Goal: Use online tool/utility: Use online tool/utility

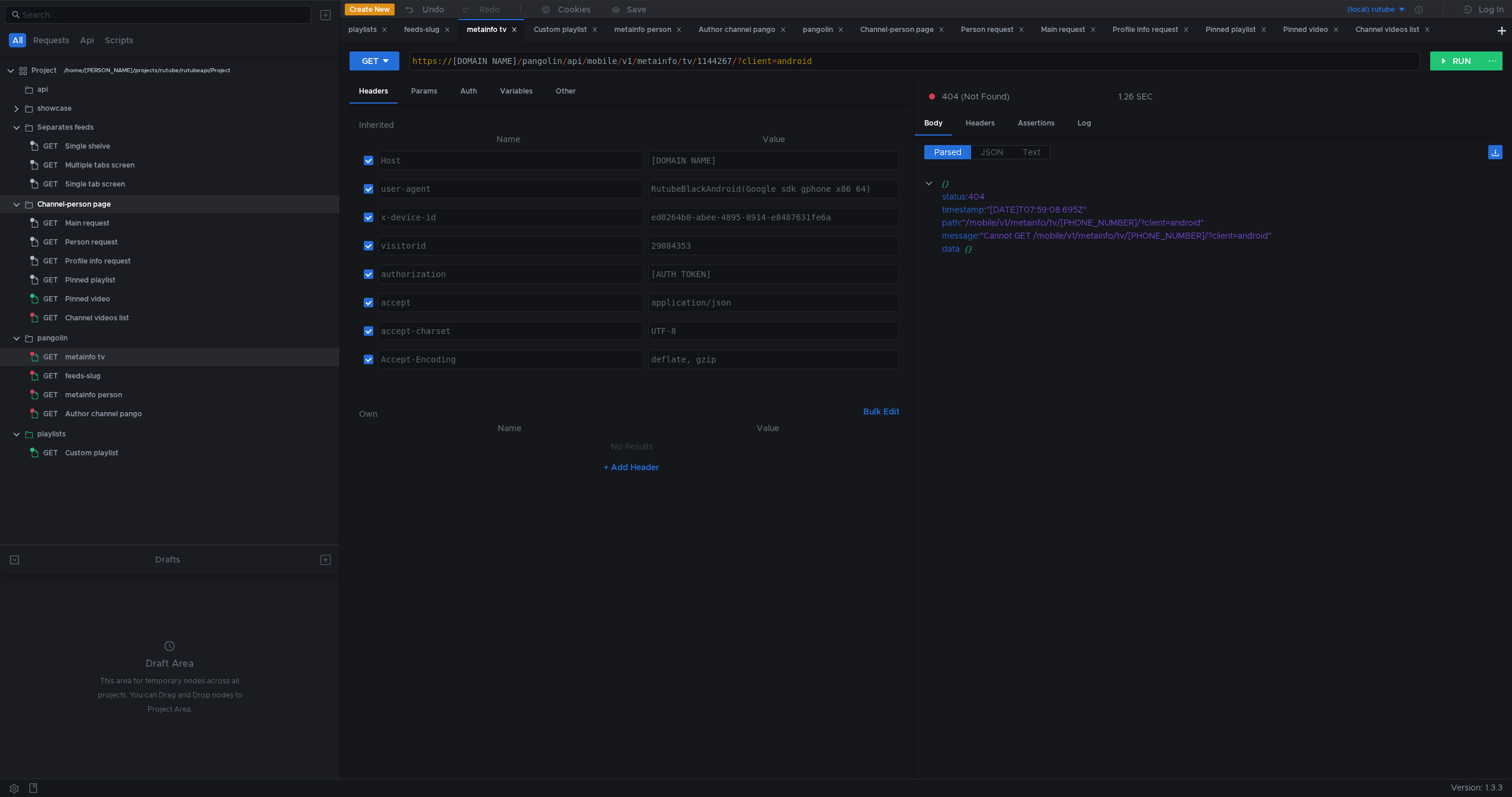
click at [1066, 483] on cdk-virtual-scroll-viewport "{} status : 404 timestamp : "[DATE]T07:59:08.695Z" path : "/mobile/v1/metainfo/…" at bounding box center [1213, 473] width 578 height 593
click at [194, 225] on div "Main request" at bounding box center [185, 223] width 240 height 17
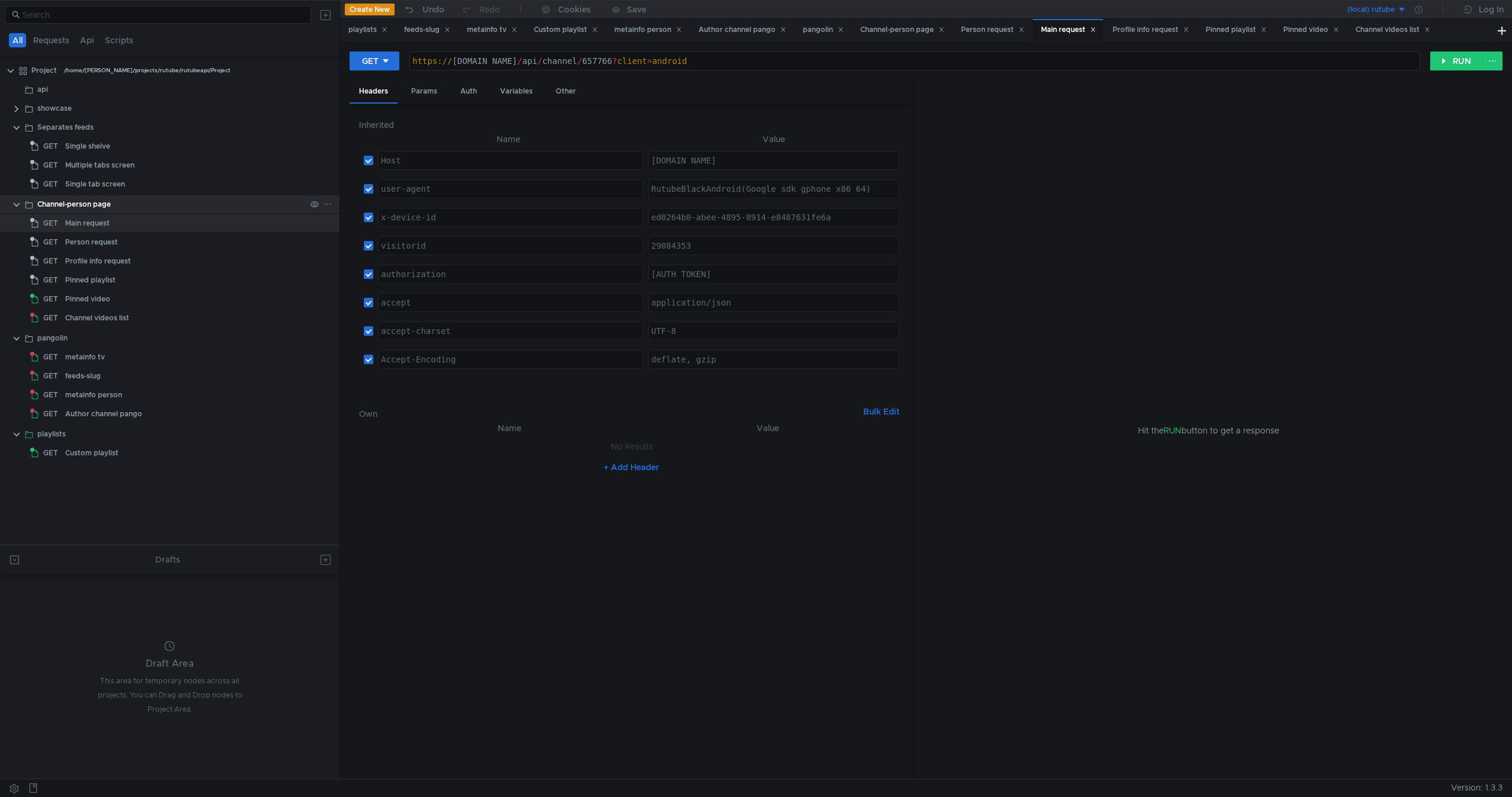
click at [112, 203] on div "Channel-person page" at bounding box center [171, 204] width 269 height 17
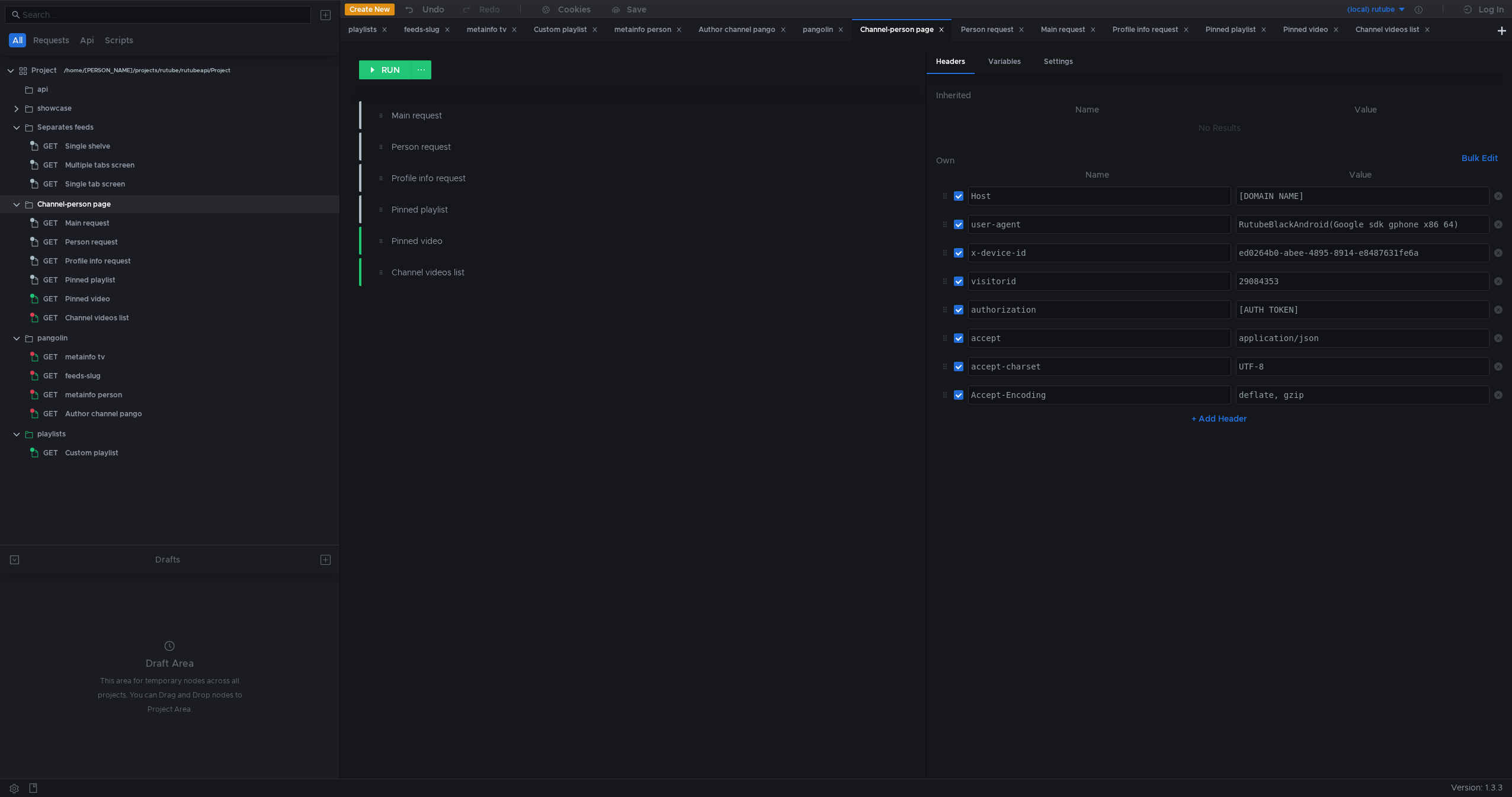
click at [1485, 165] on button "Bulk Edit" at bounding box center [1480, 158] width 46 height 14
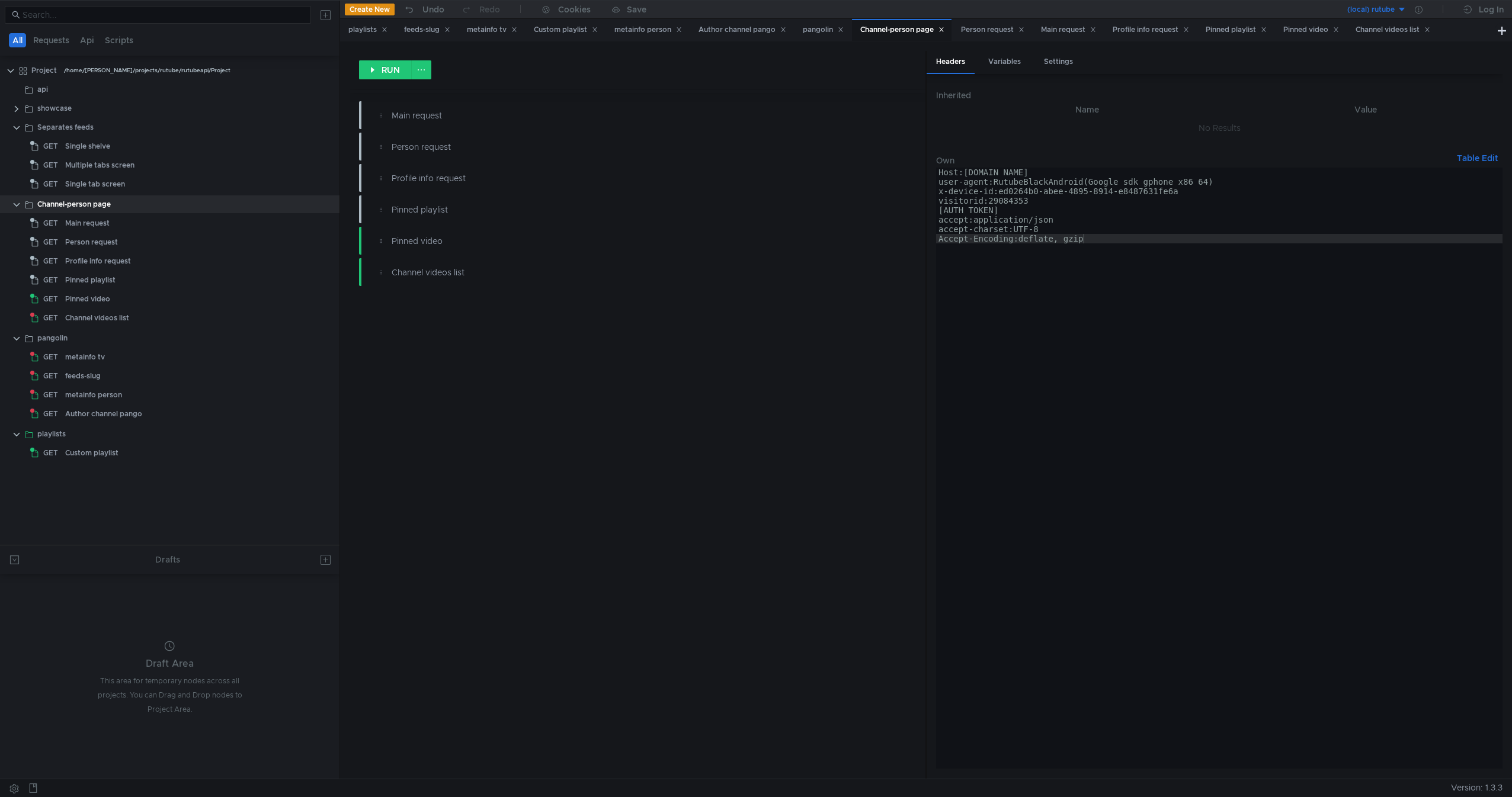
click at [1485, 157] on button "Table Edit" at bounding box center [1477, 158] width 51 height 14
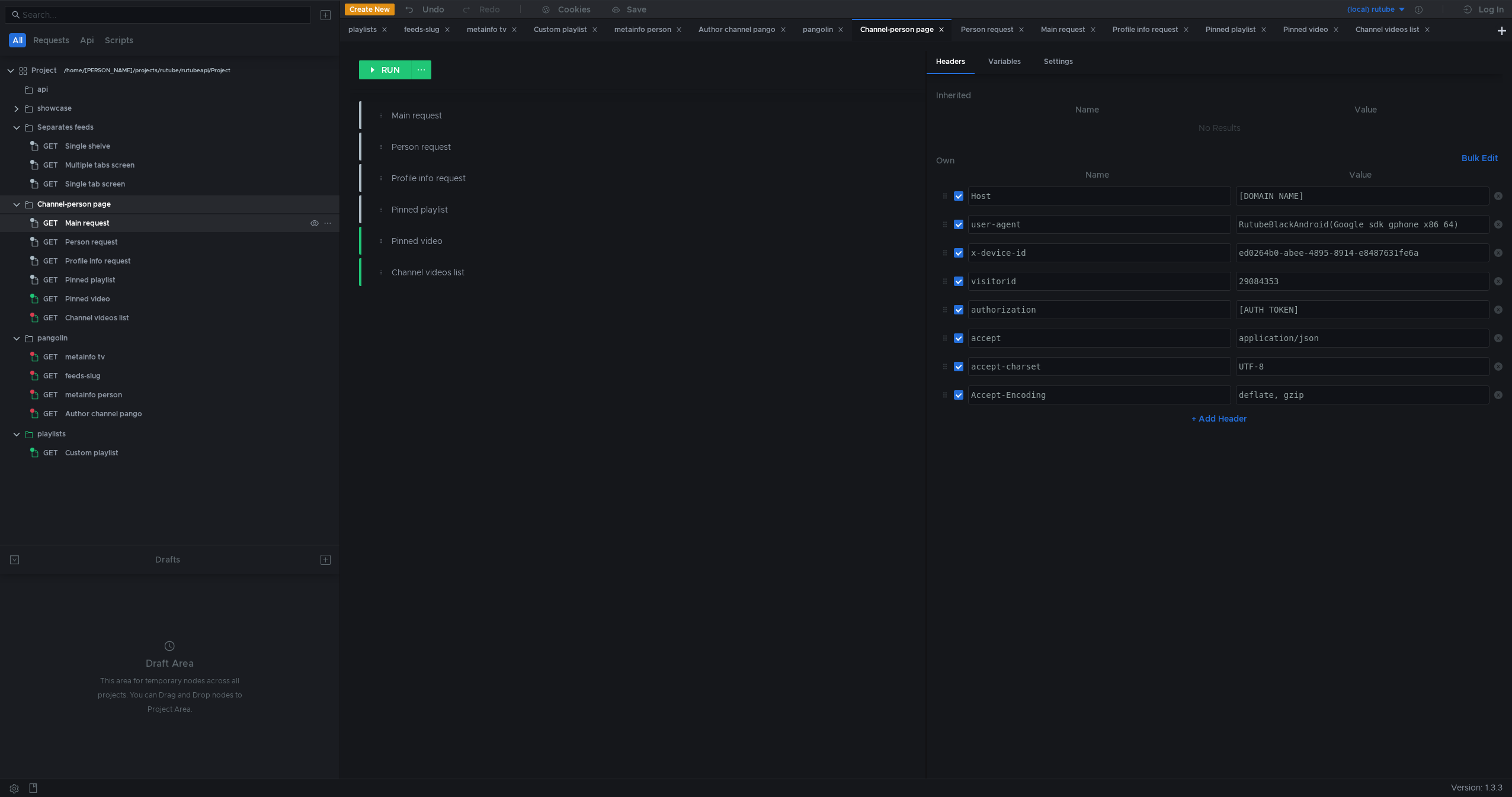
click at [136, 221] on div "Main request" at bounding box center [185, 223] width 240 height 17
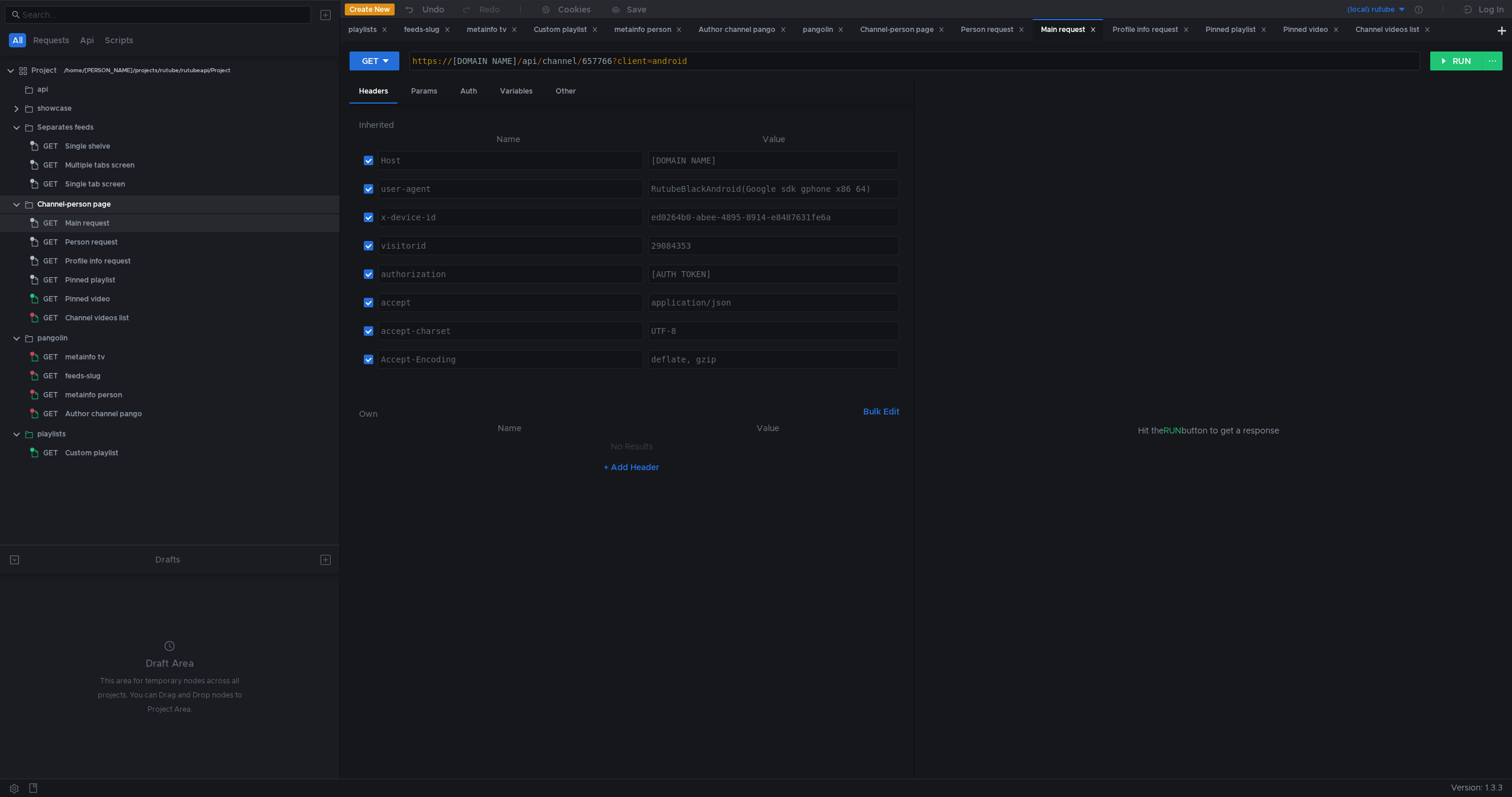
click at [1455, 51] on div "GET https:// [DOMAIN_NAME] / api / channel / 657766 ? client = android הההההההה…" at bounding box center [926, 410] width 1172 height 737
click at [1470, 51] on div "GET https:// [DOMAIN_NAME] / api / channel / 657766 ? client = android הההההההה…" at bounding box center [926, 66] width 1153 height 30
click at [1458, 61] on button "RUN" at bounding box center [1456, 61] width 52 height 19
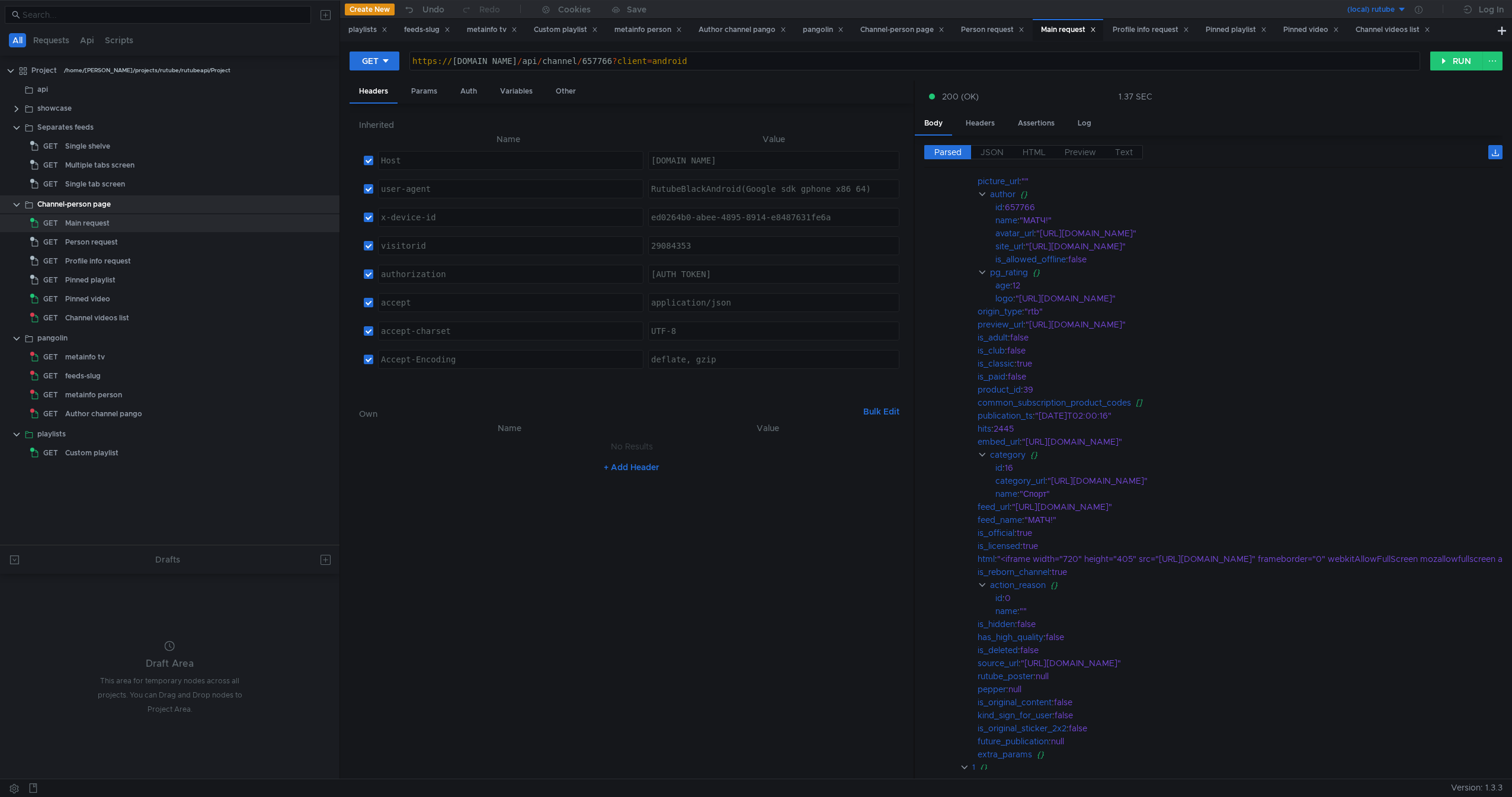
scroll to position [314, 0]
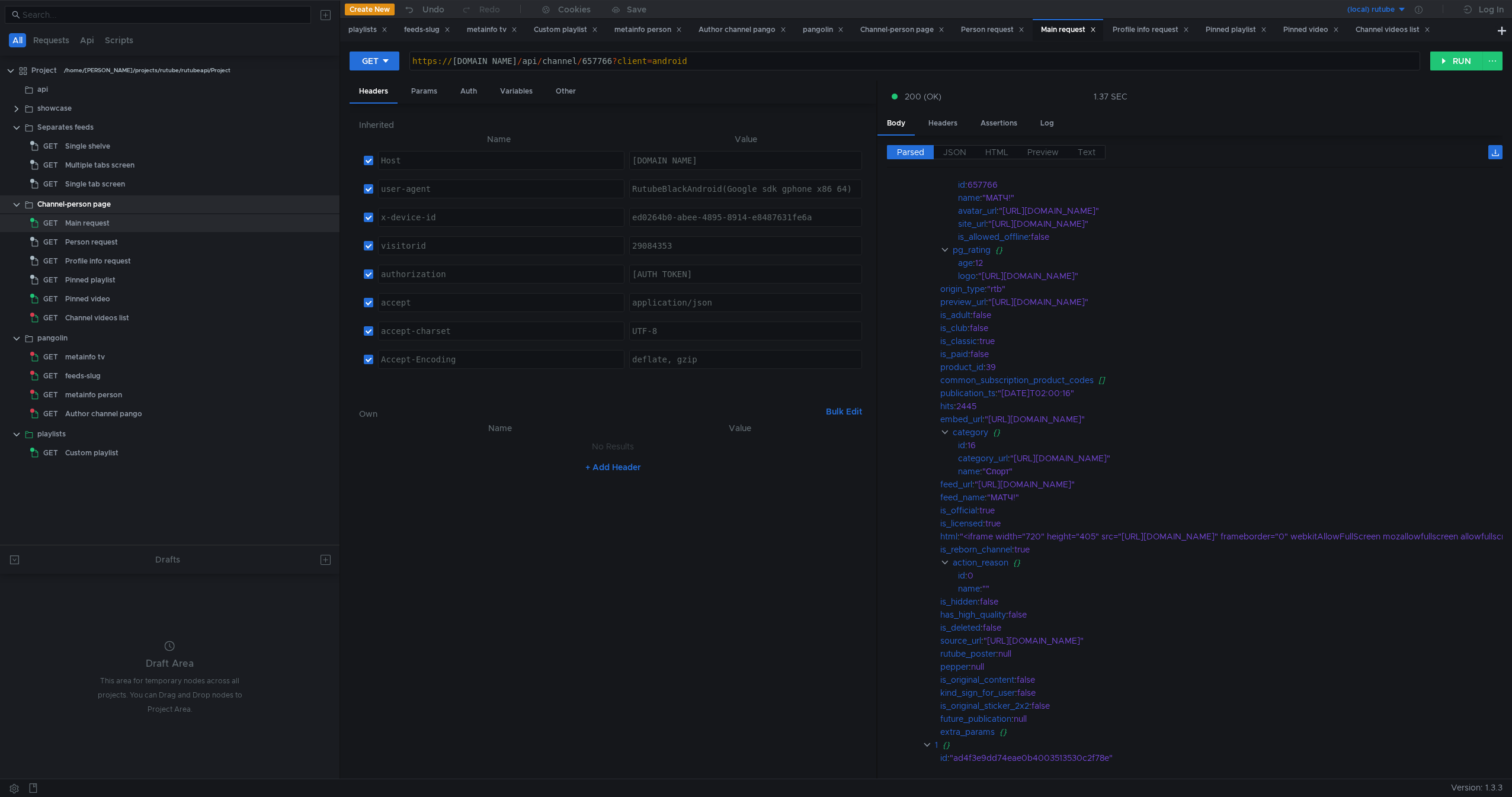
drag, startPoint x: 914, startPoint y: 458, endPoint x: 862, endPoint y: 457, distance: 52.0
click at [876, 457] on div at bounding box center [876, 430] width 1 height 700
click at [949, 154] on span "JSON" at bounding box center [940, 152] width 23 height 11
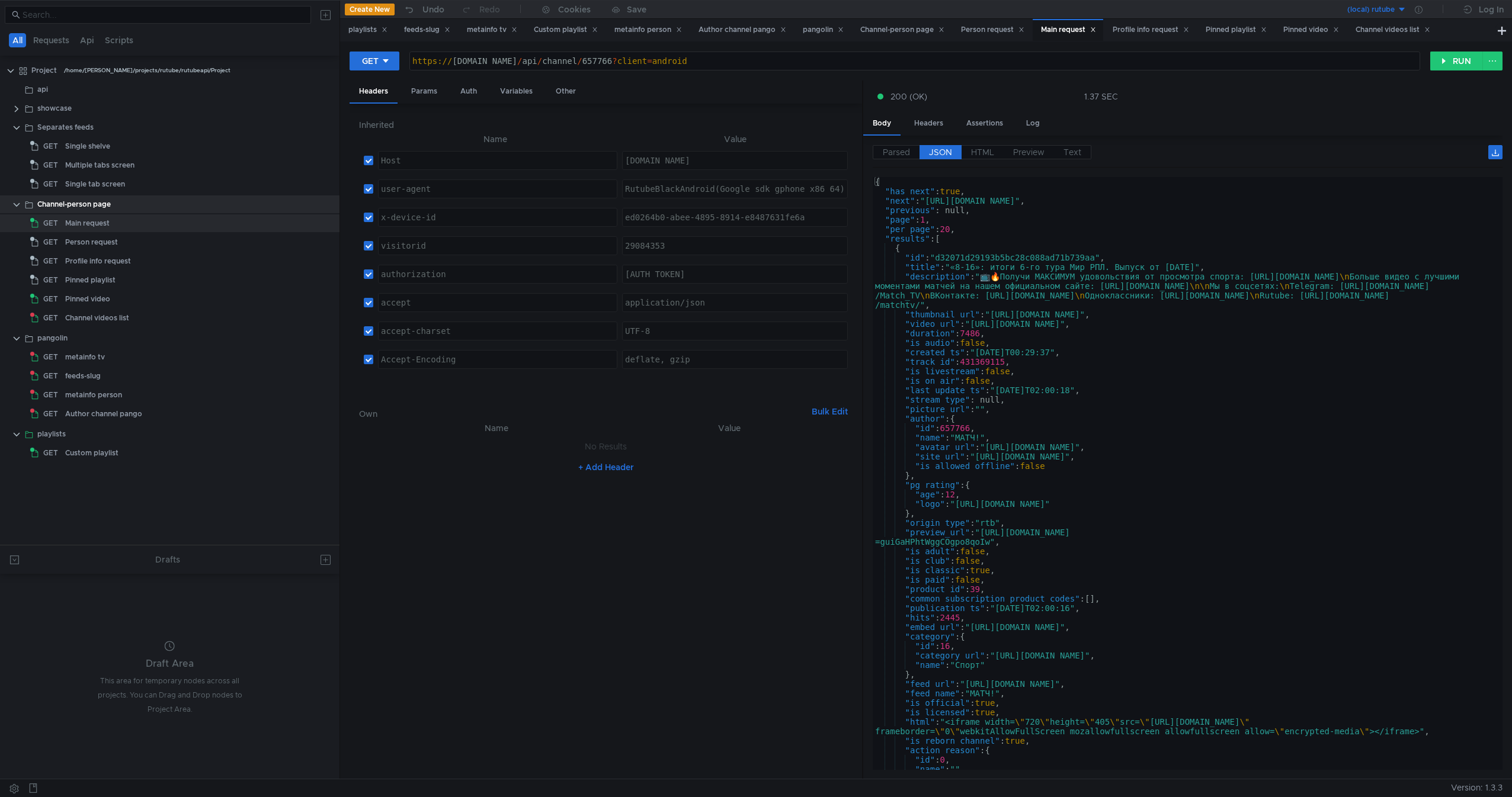
scroll to position [213, 0]
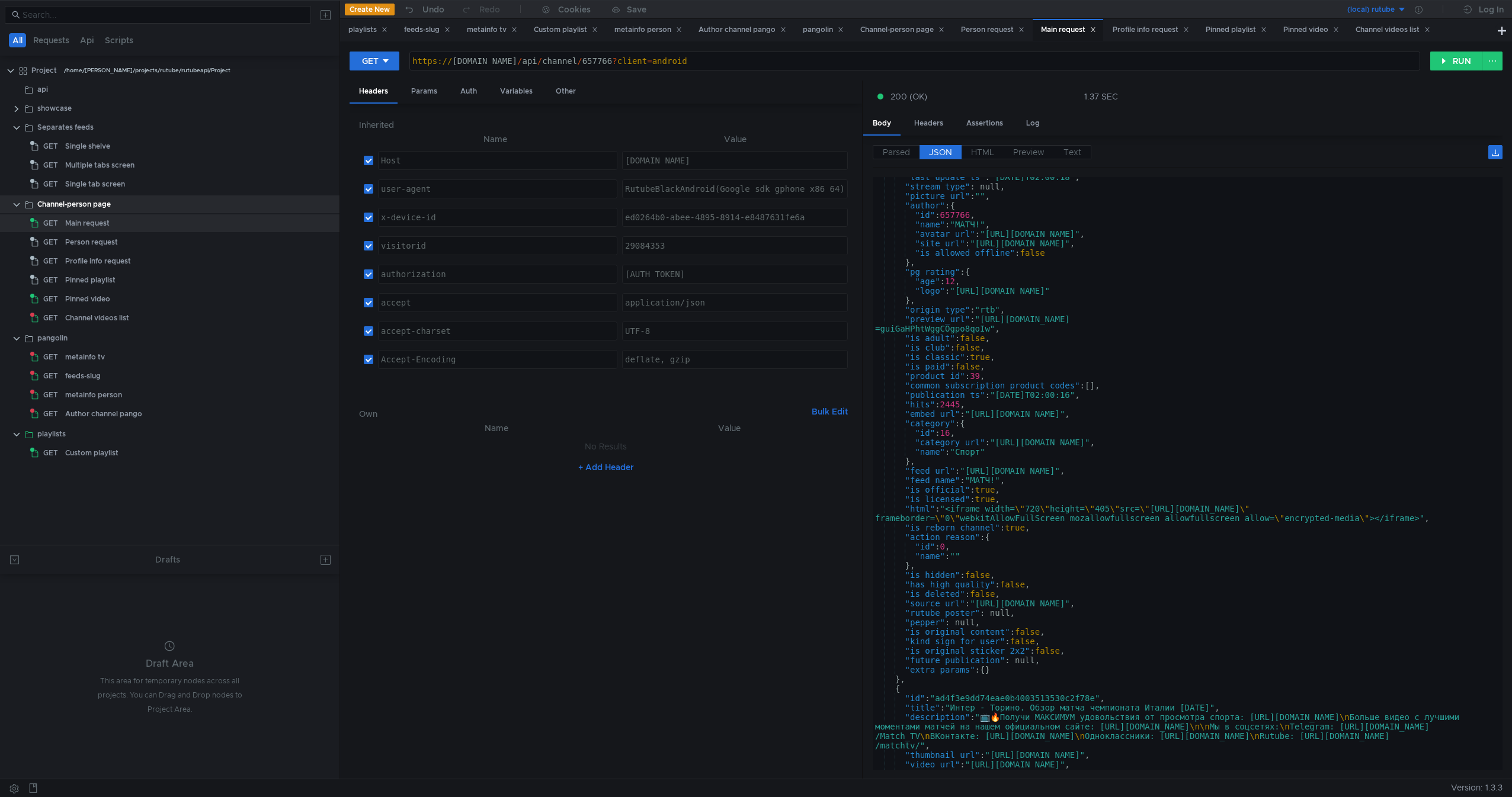
click at [994, 145] on div "Parsed JSON HTML Preview Text duration : 7486 is_audio : false created_ts : "[D…" at bounding box center [1182, 458] width 639 height 644
click at [994, 147] on span "HTML" at bounding box center [983, 152] width 23 height 11
click at [991, 152] on span "HTML" at bounding box center [983, 152] width 23 height 11
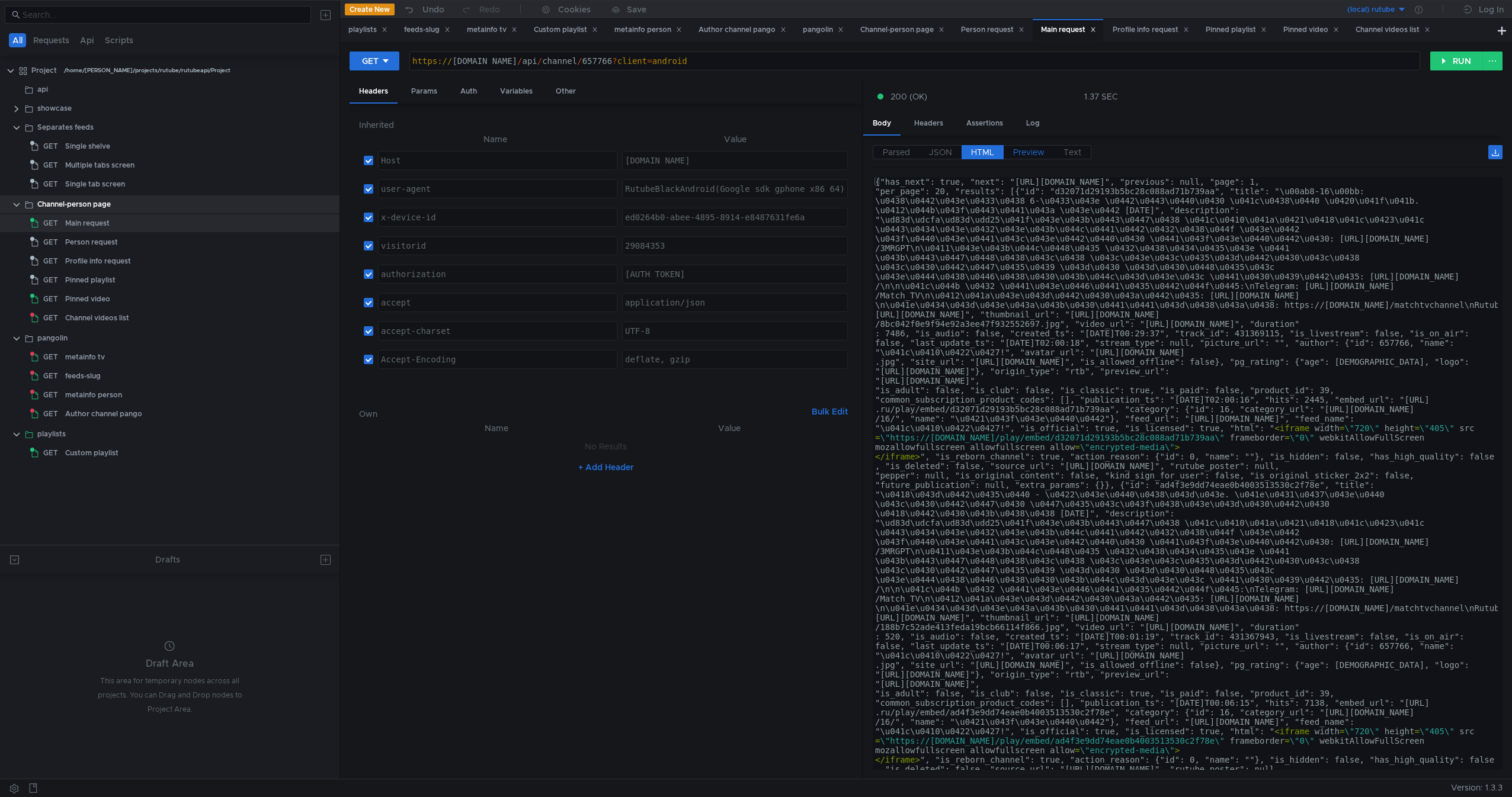
click at [1021, 152] on span "Preview" at bounding box center [1029, 152] width 32 height 11
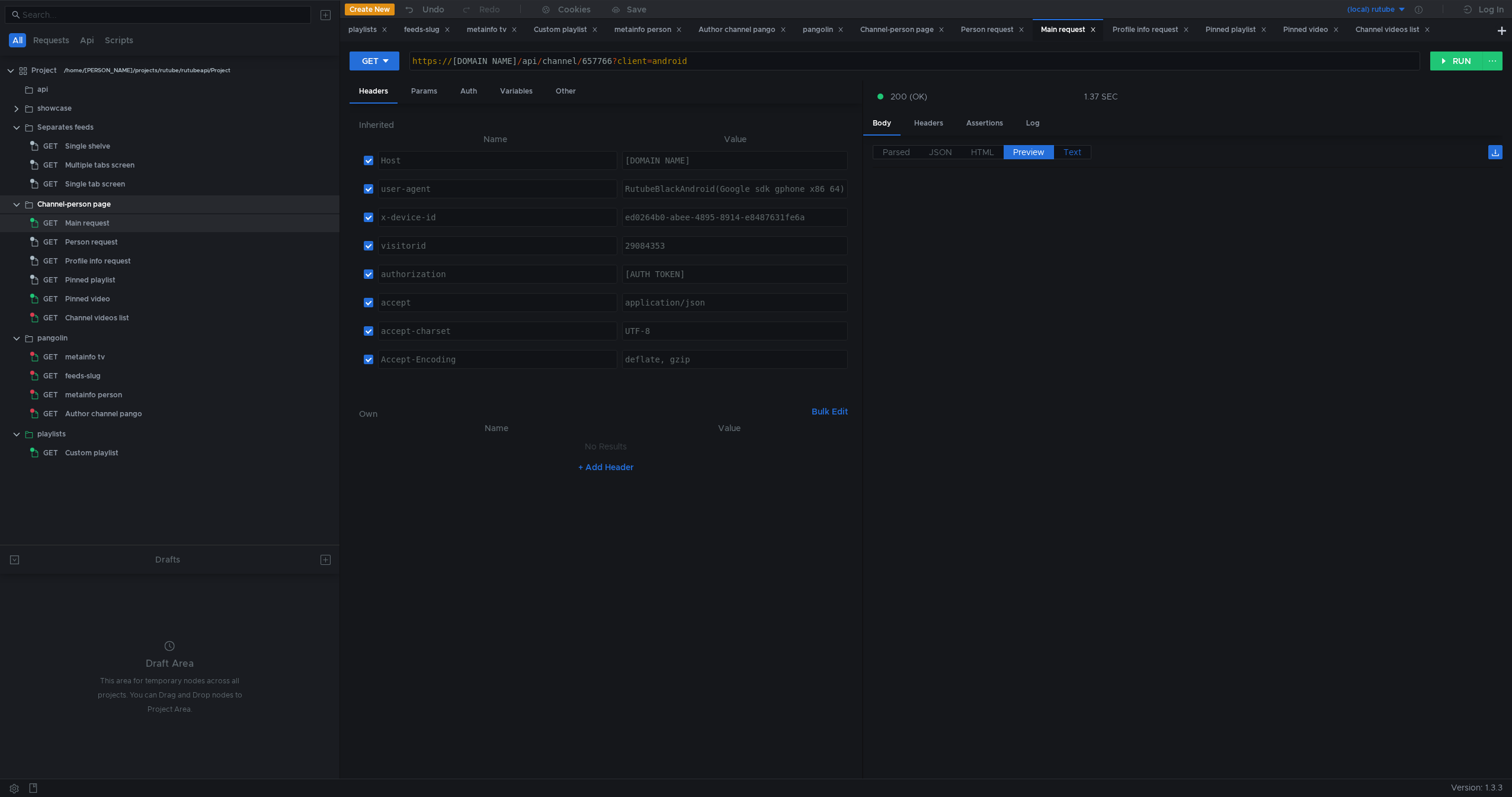
click at [1064, 152] on span "Text" at bounding box center [1072, 152] width 17 height 11
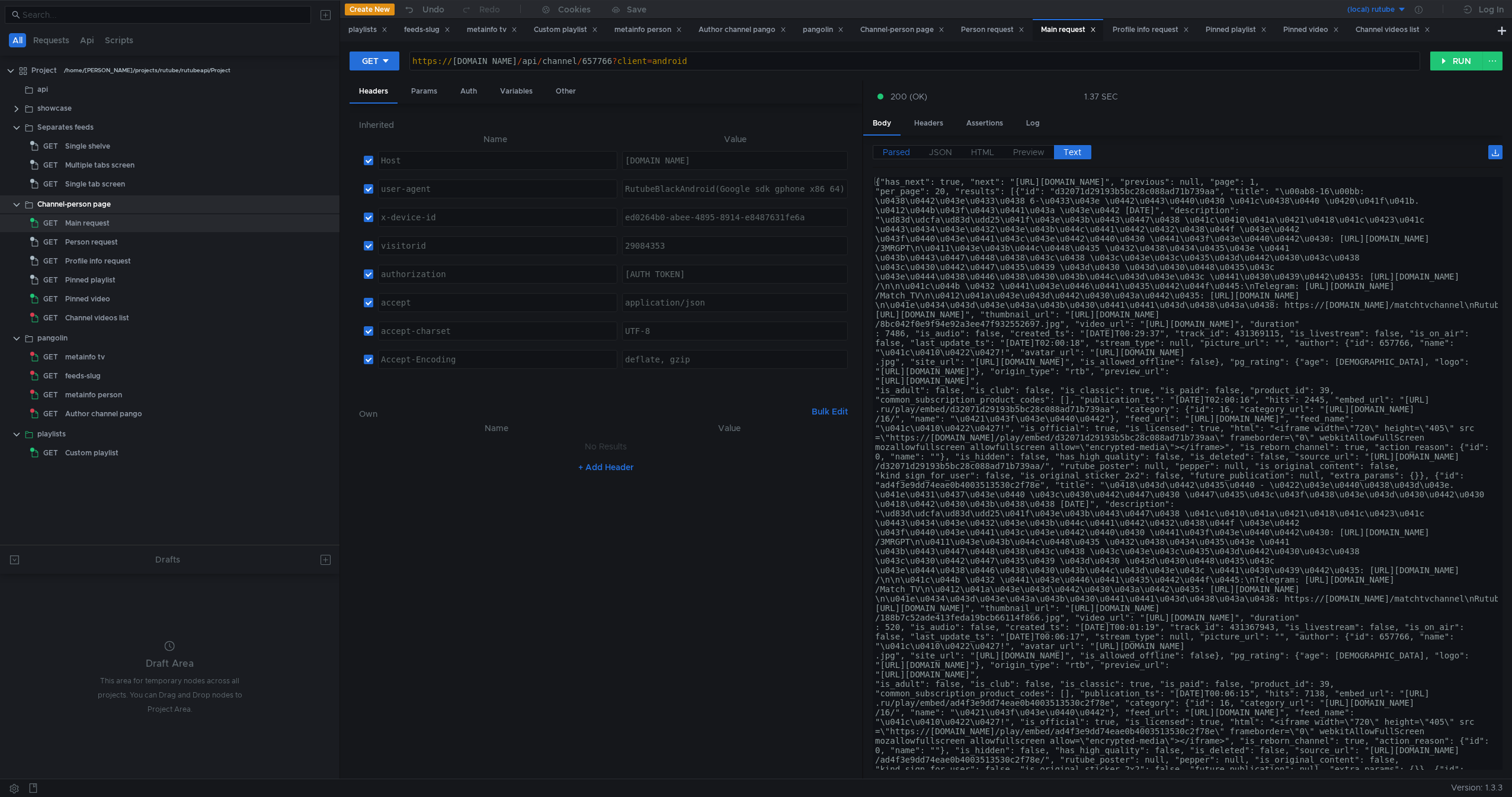
click at [884, 151] on span "Parsed" at bounding box center [896, 152] width 27 height 11
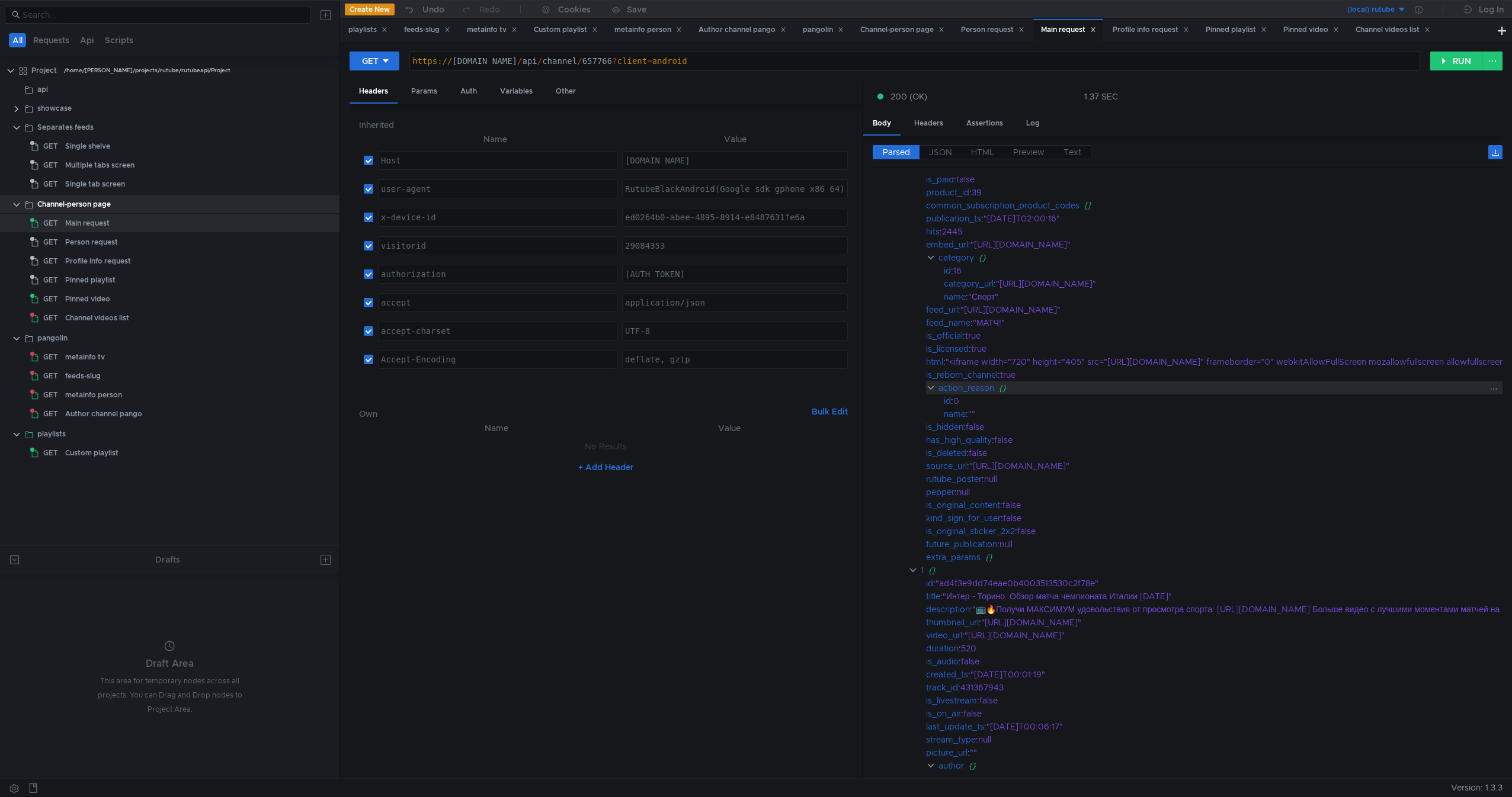
scroll to position [628, 0]
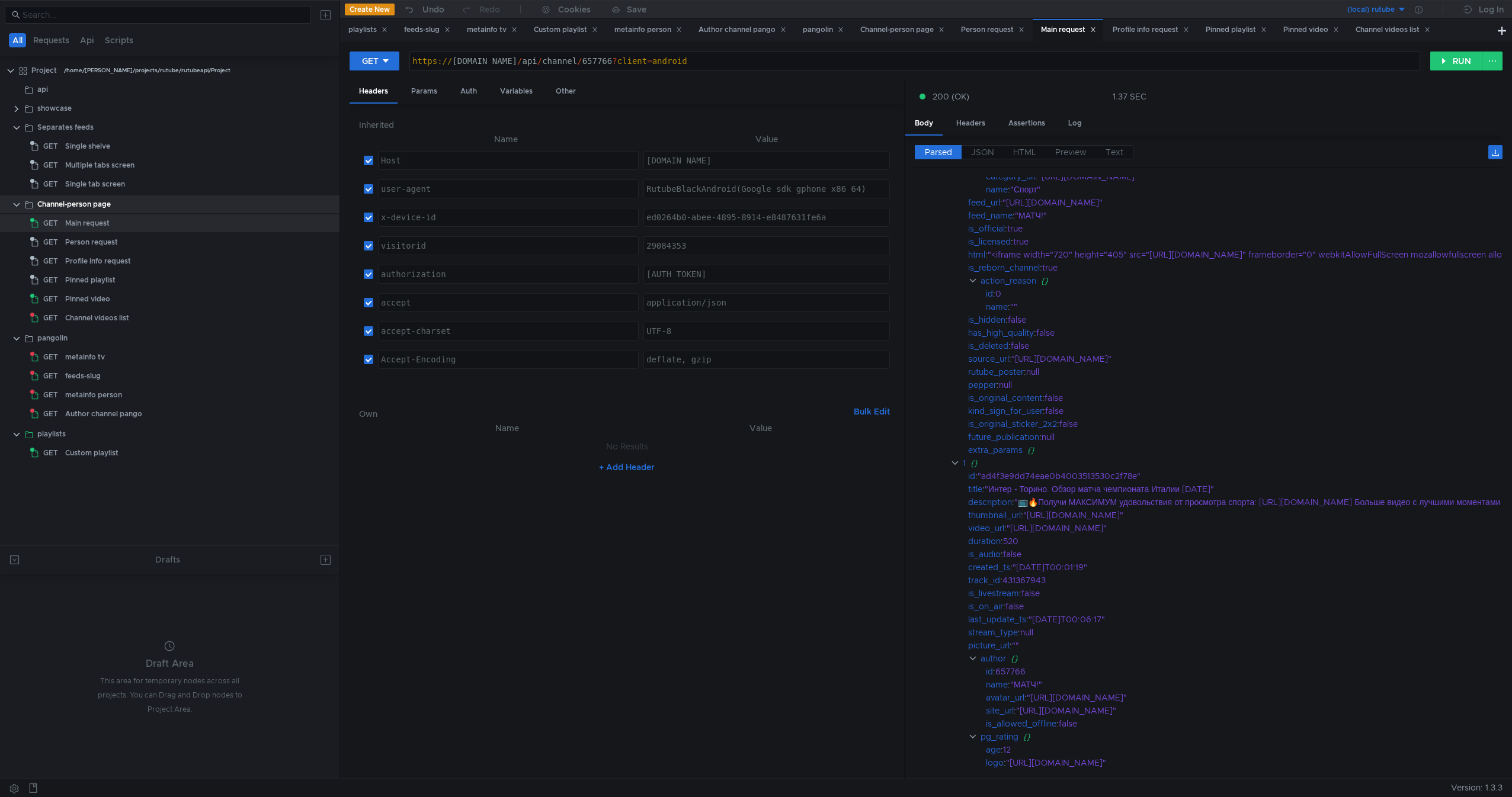
drag, startPoint x: 862, startPoint y: 384, endPoint x: 905, endPoint y: 382, distance: 43.0
click at [905, 382] on div at bounding box center [905, 430] width 1 height 700
click at [755, 507] on nz-table "Name Value No Results + Add Header" at bounding box center [627, 595] width 537 height 349
click at [147, 241] on div "Person request" at bounding box center [185, 242] width 240 height 17
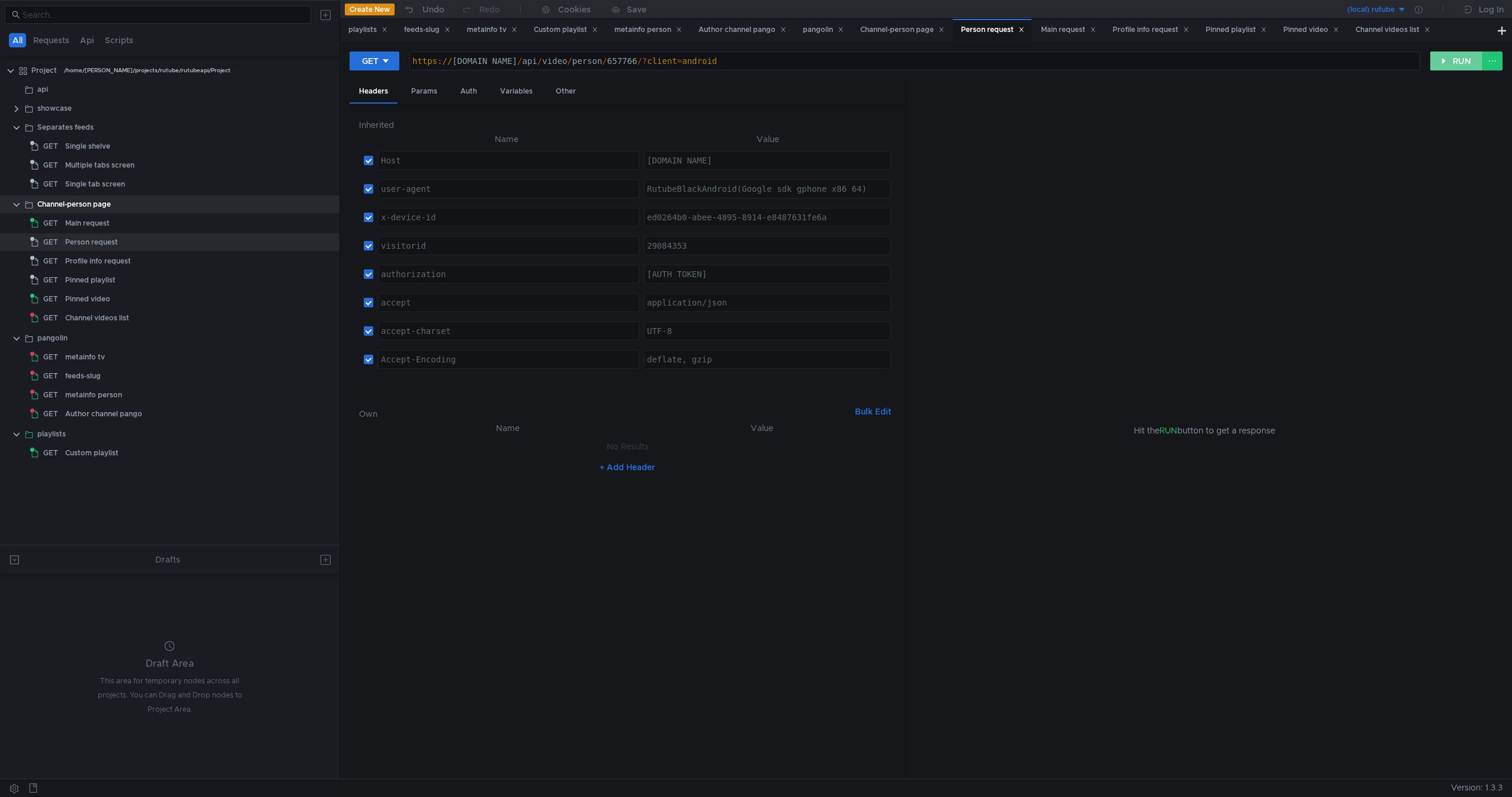
click at [1466, 58] on button "RUN" at bounding box center [1456, 61] width 52 height 19
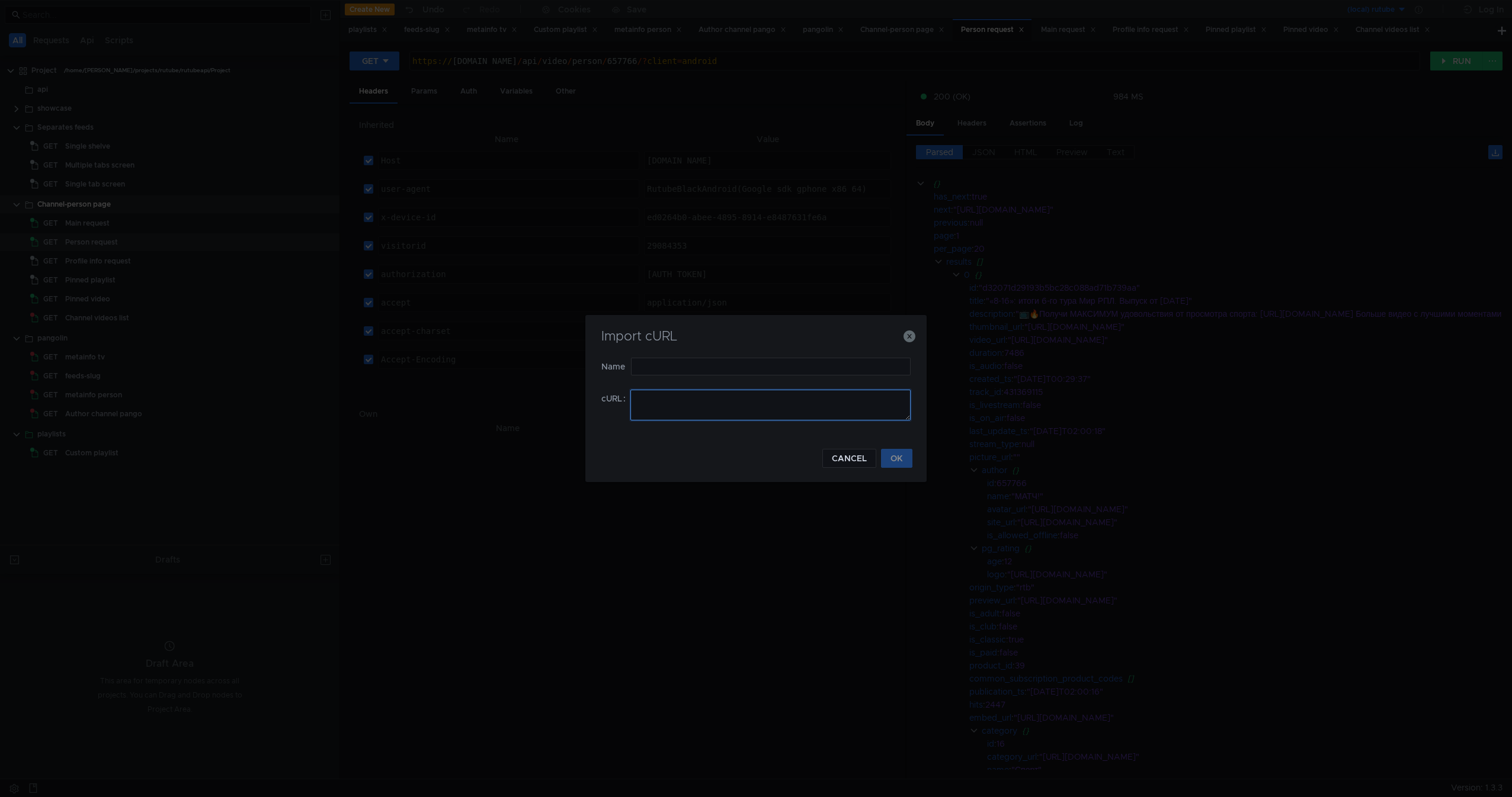
click at [696, 397] on textarea at bounding box center [771, 405] width 280 height 31
drag, startPoint x: 696, startPoint y: 398, endPoint x: 682, endPoint y: 398, distance: 14.0
click at [682, 398] on textarea at bounding box center [771, 405] width 280 height 31
click at [909, 332] on icon "button" at bounding box center [910, 336] width 12 height 12
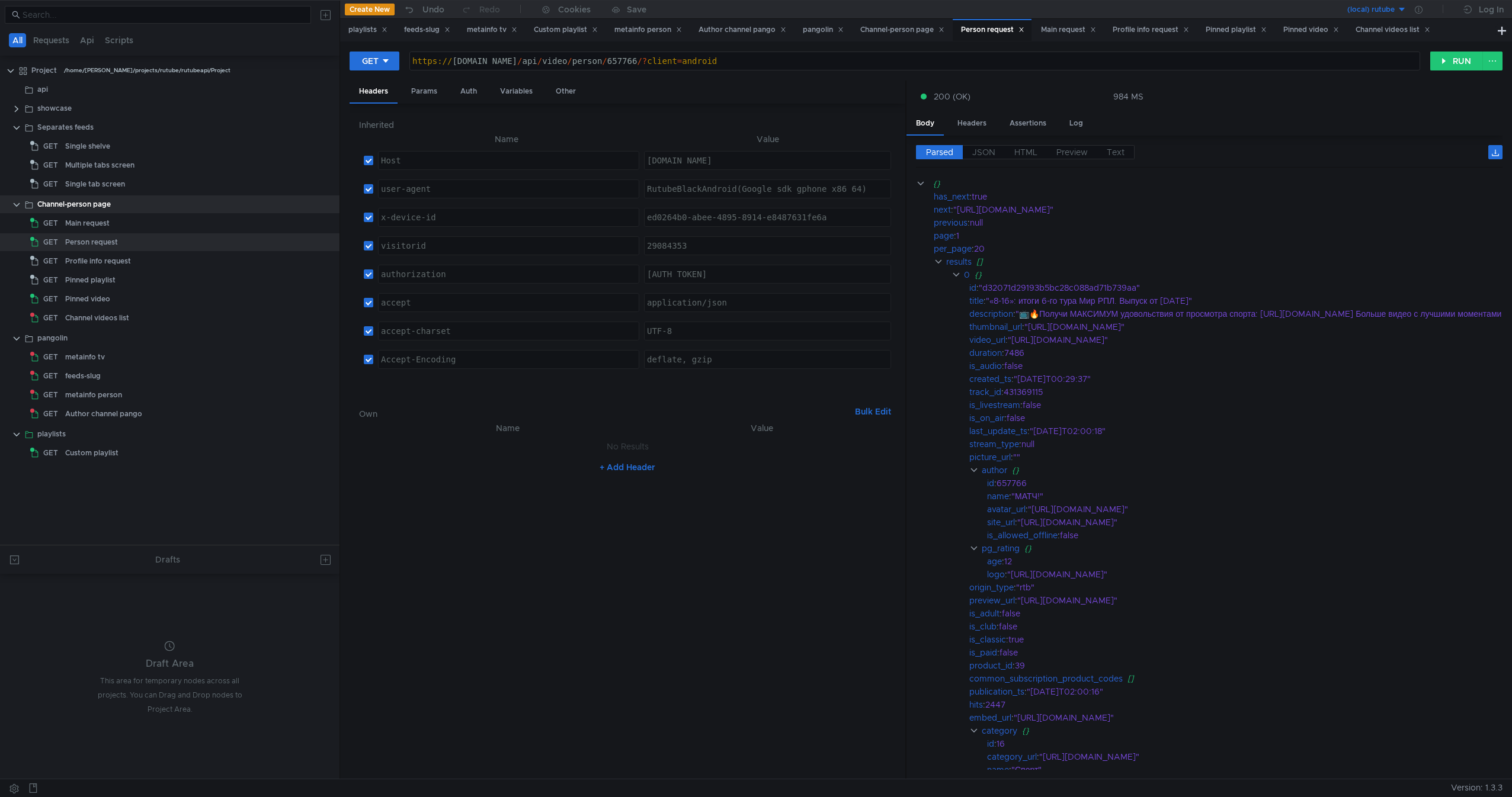
click at [151, 485] on tree-viewport "Project /home/[PERSON_NAME]/projects/rutube/rutubeapi/Project api showcase Sepa…" at bounding box center [170, 303] width 340 height 484
click at [80, 203] on div "Channel-person page" at bounding box center [74, 204] width 73 height 17
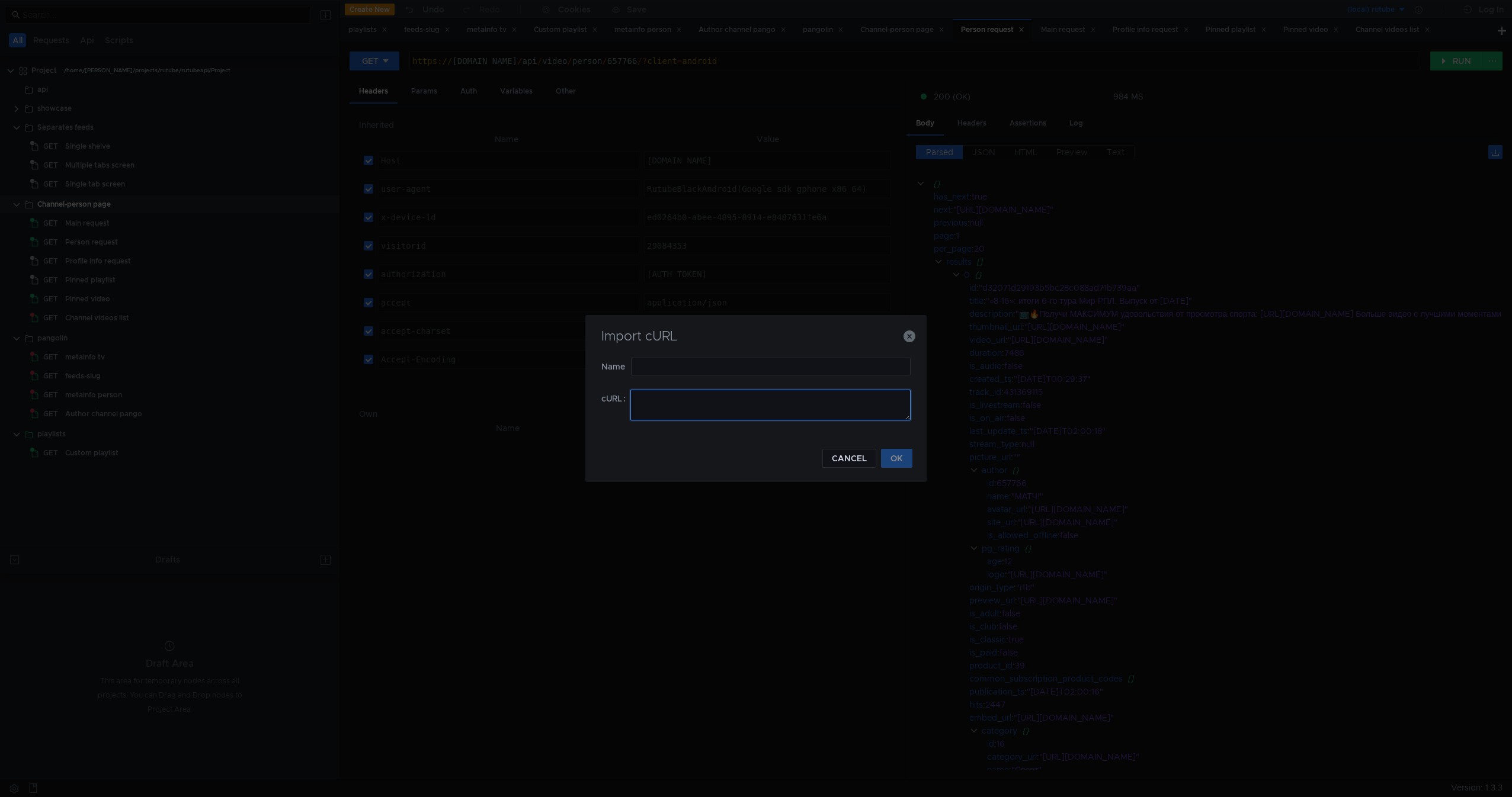
click at [784, 418] on textarea at bounding box center [771, 405] width 280 height 31
paste textarea "curl -H "Host: [DOMAIN_NAME]" -H "user-agent: RutubeBlackAndroid(Google sdk_gph…"
drag, startPoint x: 791, startPoint y: 412, endPoint x: 772, endPoint y: 378, distance: 38.9
click at [772, 378] on form "Name cURL curl -H "Host: [DOMAIN_NAME]" -H "user-agent: RutubeBlackAndroid(Goog…" at bounding box center [756, 396] width 310 height 77
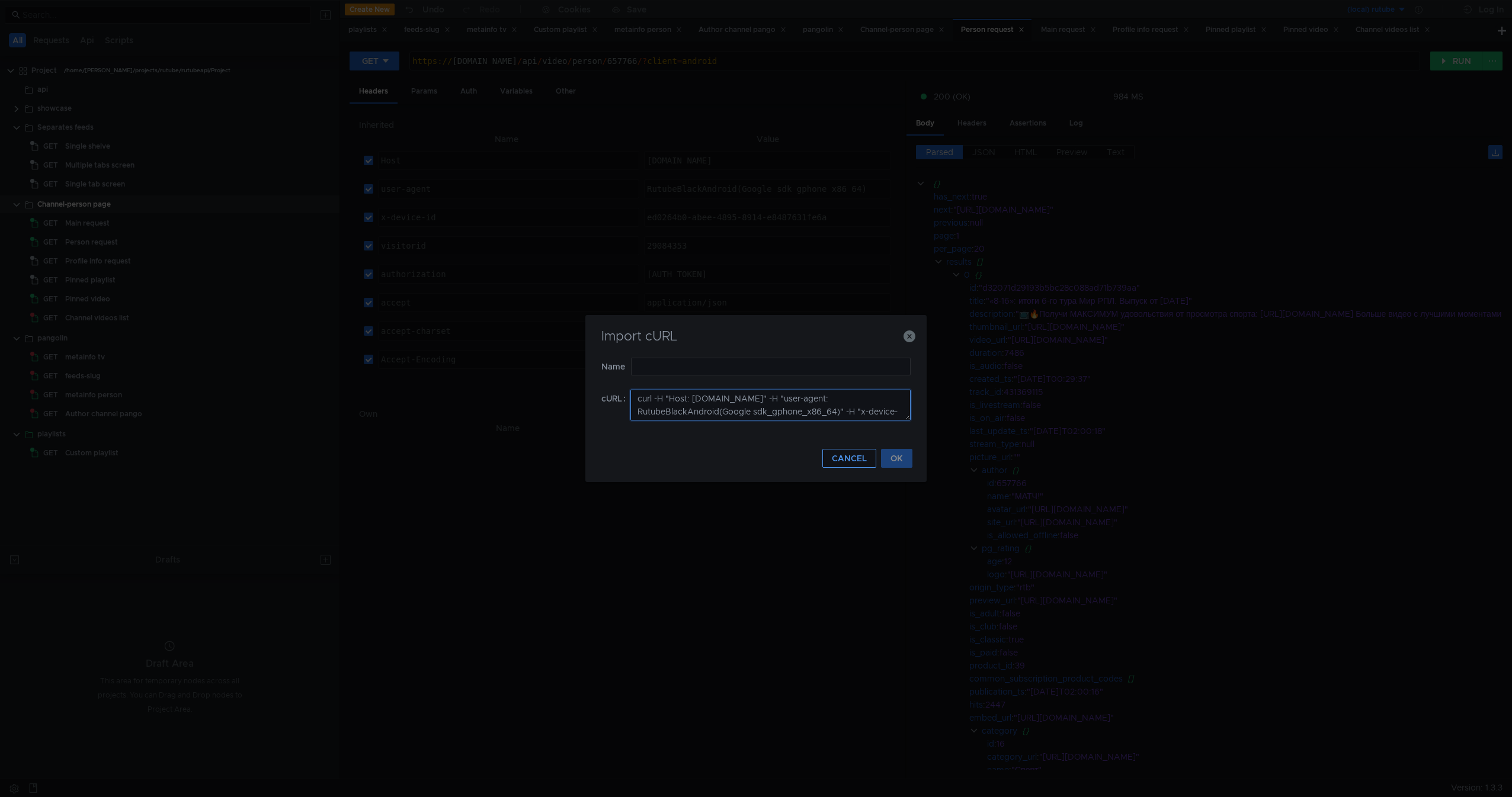
type textarea "curl -H "Host: [DOMAIN_NAME]" -H "user-agent: RutubeBlackAndroid(Google sdk_gph…"
click at [847, 450] on button "CANCEL" at bounding box center [849, 458] width 54 height 19
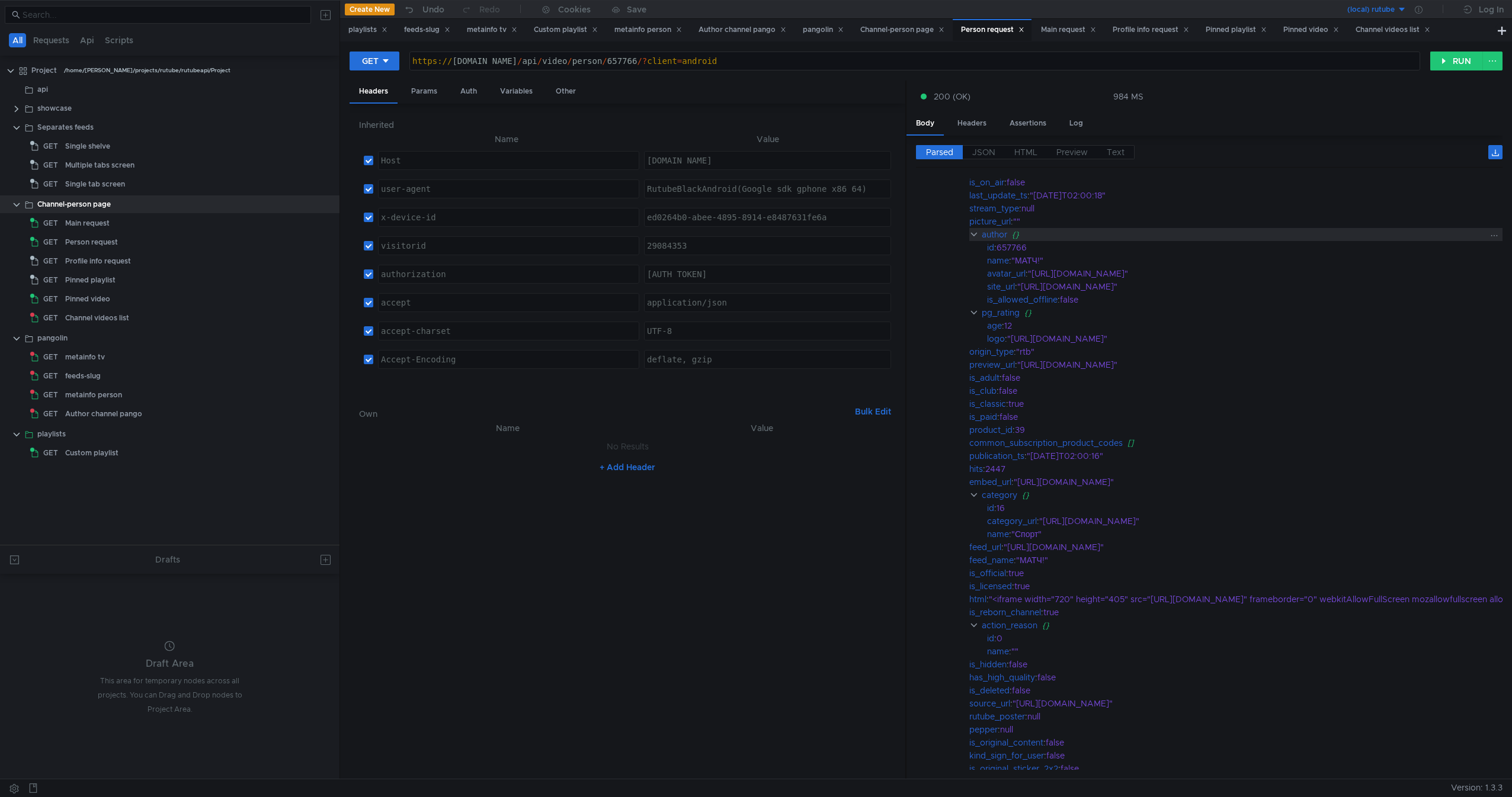
scroll to position [345, 0]
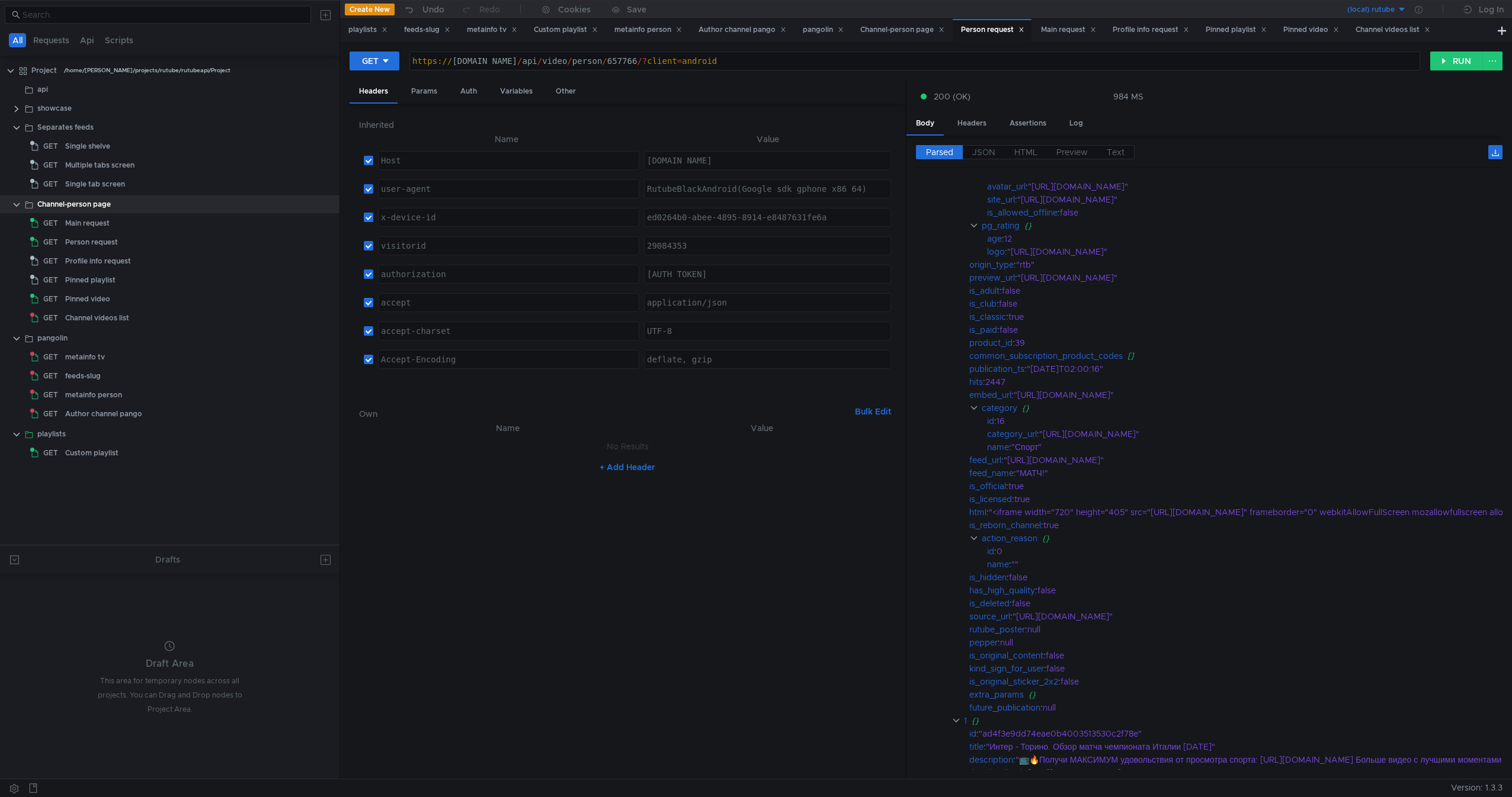
click at [850, 572] on nz-table "Name Value No Results + Add Header" at bounding box center [627, 595] width 537 height 349
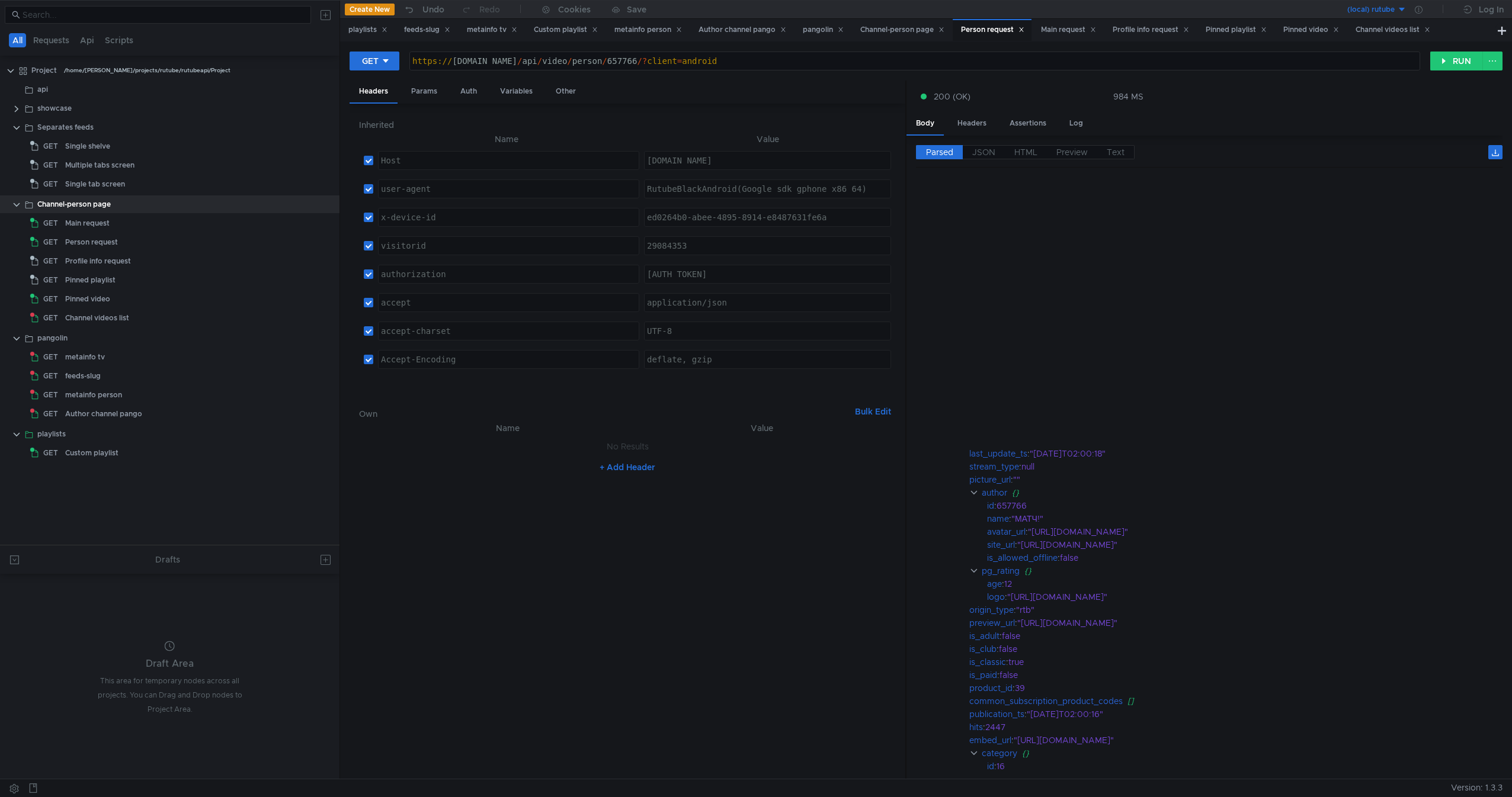
scroll to position [345, 0]
